Goal: Task Accomplishment & Management: Complete application form

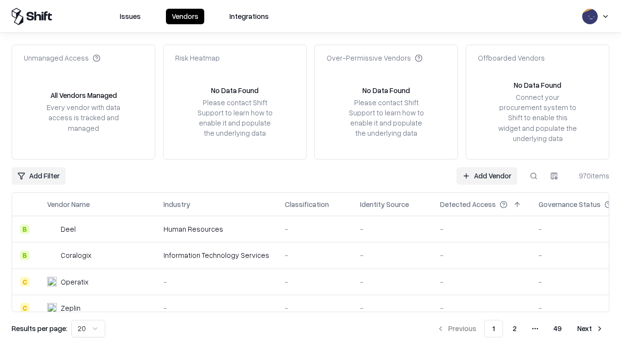
click at [486, 176] on link "Add Vendor" at bounding box center [486, 175] width 61 height 17
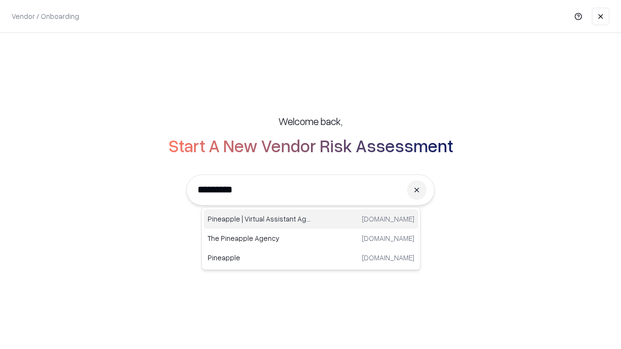
click at [311, 219] on div "Pineapple | Virtual Assistant Agency [DOMAIN_NAME]" at bounding box center [311, 218] width 214 height 19
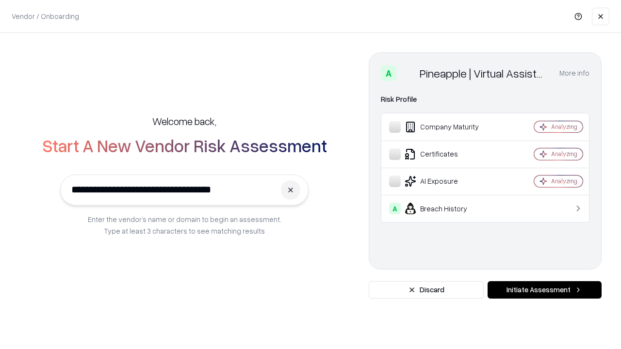
type input "**********"
click at [544, 290] on button "Initiate Assessment" at bounding box center [544, 289] width 114 height 17
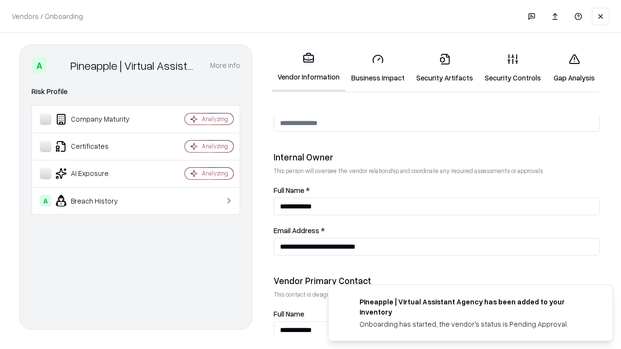
scroll to position [502, 0]
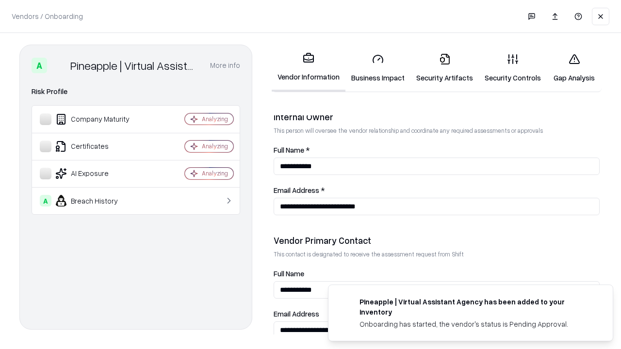
click at [378, 68] on link "Business Impact" at bounding box center [377, 68] width 65 height 45
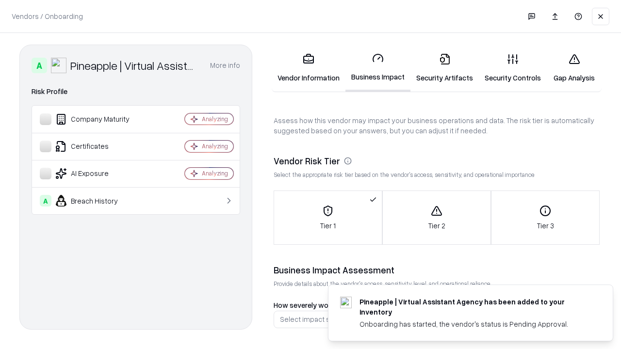
click at [574, 68] on link "Gap Analysis" at bounding box center [573, 68] width 55 height 45
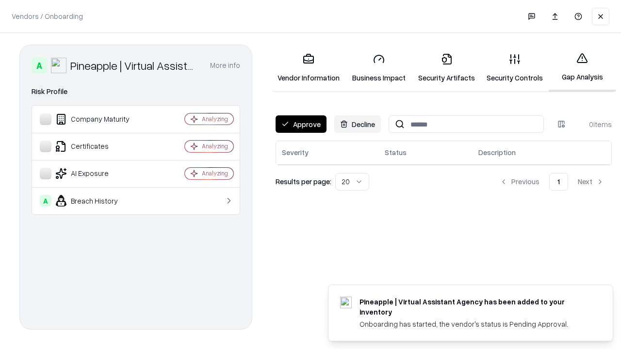
click at [301, 124] on button "Approve" at bounding box center [300, 123] width 51 height 17
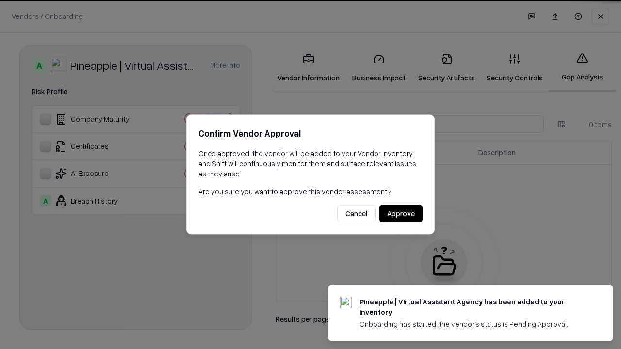
click at [401, 213] on button "Approve" at bounding box center [400, 213] width 43 height 17
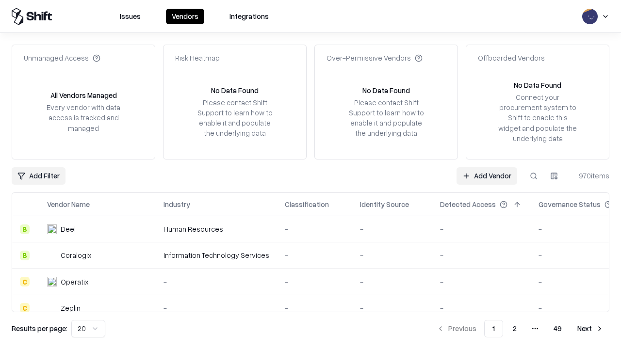
type input "**********"
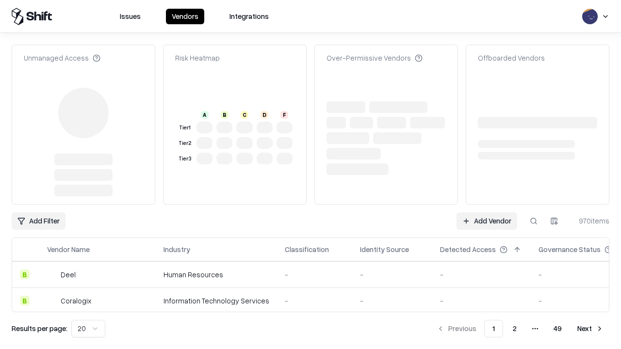
click at [486, 212] on link "Add Vendor" at bounding box center [486, 220] width 61 height 17
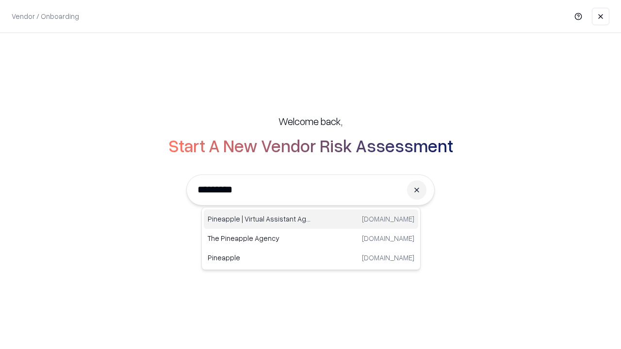
click at [311, 219] on div "Pineapple | Virtual Assistant Agency [DOMAIN_NAME]" at bounding box center [311, 218] width 214 height 19
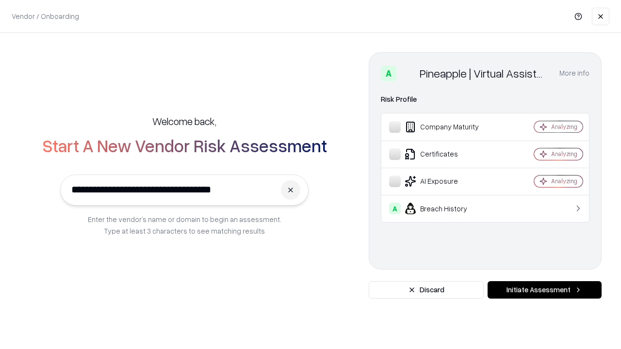
type input "**********"
click at [544, 290] on button "Initiate Assessment" at bounding box center [544, 289] width 114 height 17
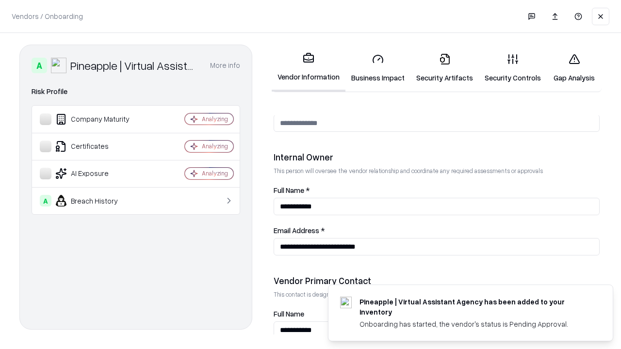
scroll to position [502, 0]
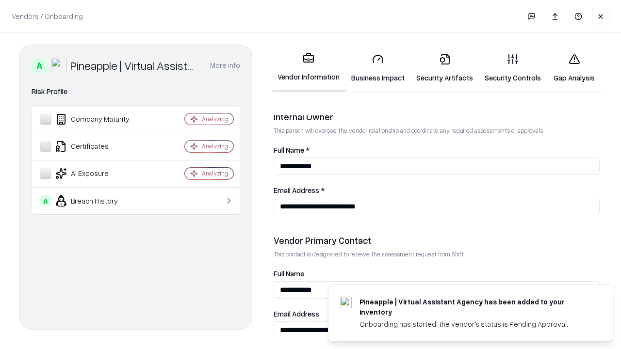
click at [574, 68] on link "Gap Analysis" at bounding box center [573, 68] width 55 height 45
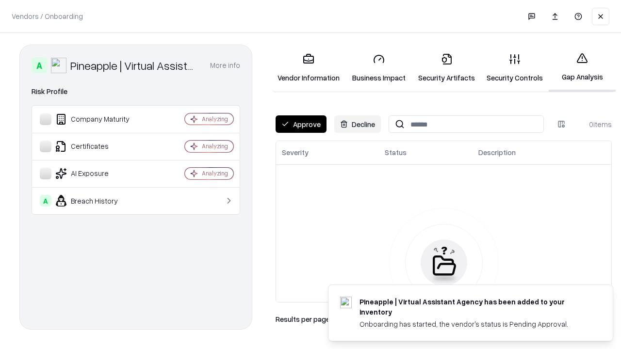
click at [301, 124] on button "Approve" at bounding box center [300, 123] width 51 height 17
